Goal: Task Accomplishment & Management: Manage account settings

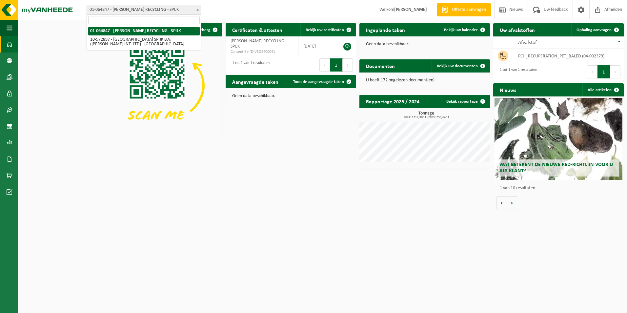
click at [196, 11] on span at bounding box center [197, 9] width 7 height 9
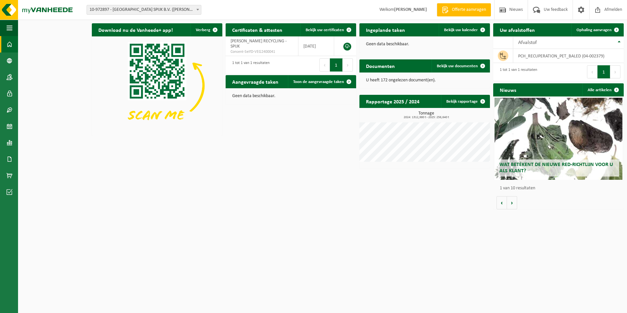
select select "156661"
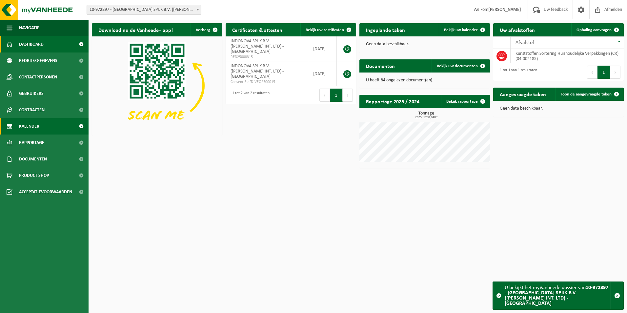
click at [46, 132] on link "Kalender" at bounding box center [44, 126] width 89 height 16
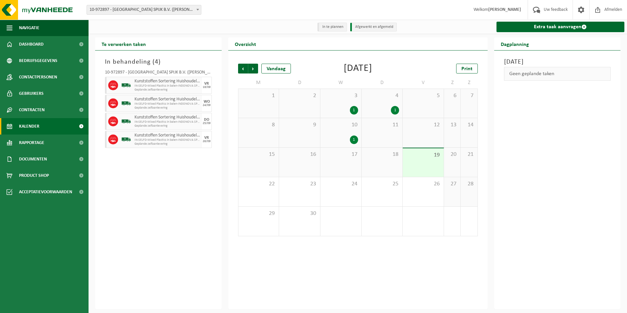
click at [114, 85] on icon at bounding box center [113, 84] width 6 height 3
